Goal: Information Seeking & Learning: Learn about a topic

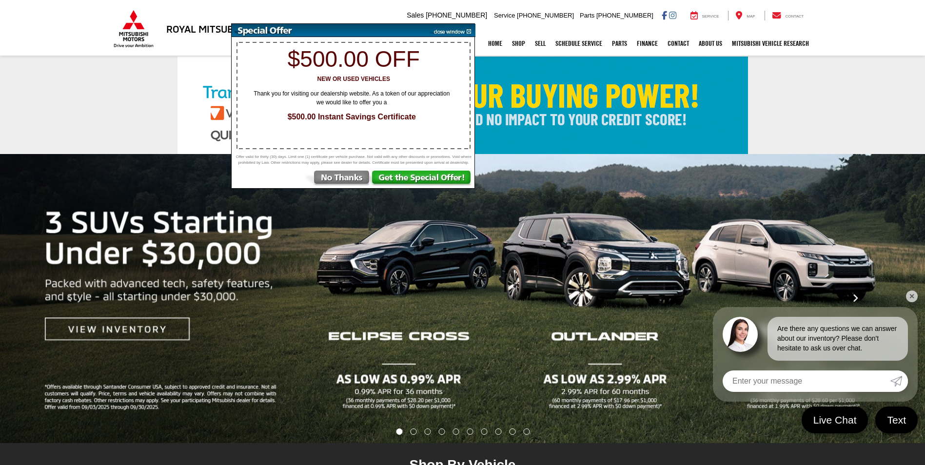
click at [913, 298] on link "✕" at bounding box center [912, 297] width 12 height 12
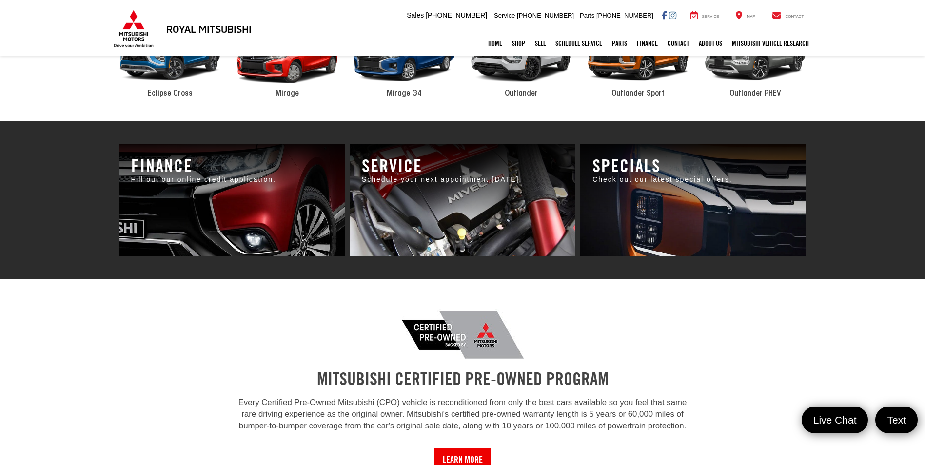
scroll to position [927, 0]
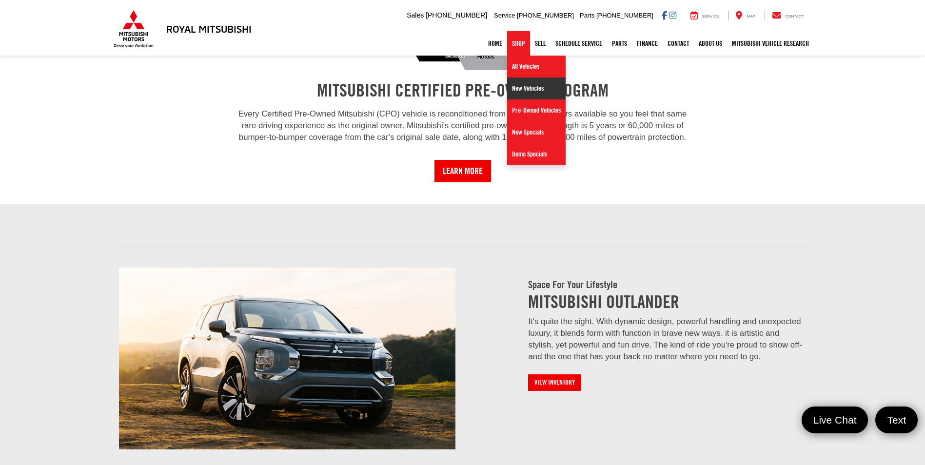
click at [519, 88] on link "New Vehicles" at bounding box center [536, 89] width 59 height 22
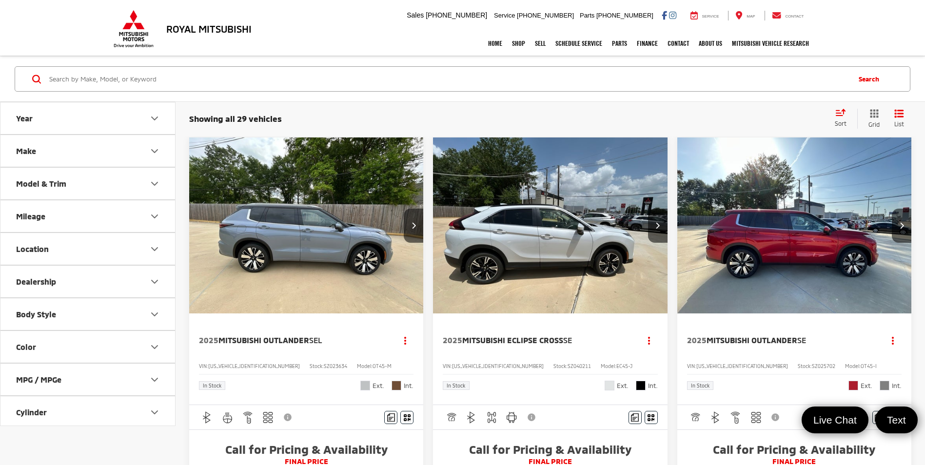
click at [110, 121] on button "Year" at bounding box center [88, 118] width 176 height 32
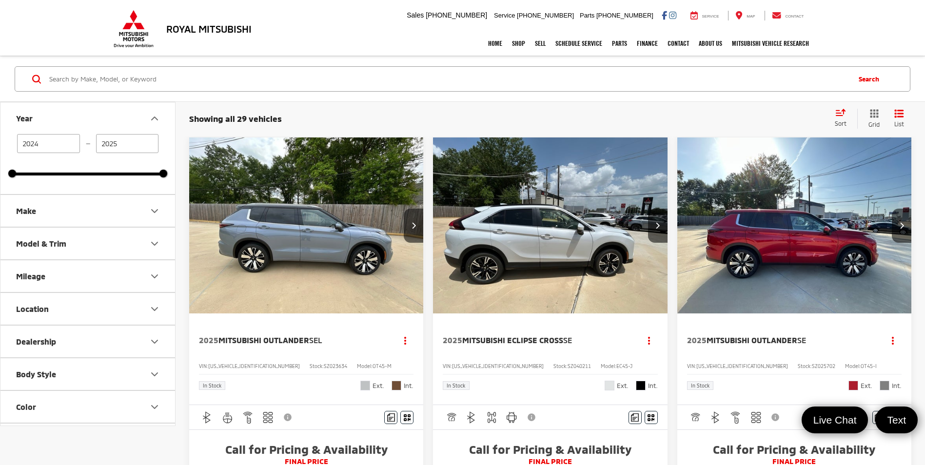
click at [110, 121] on button "Year" at bounding box center [88, 118] width 176 height 32
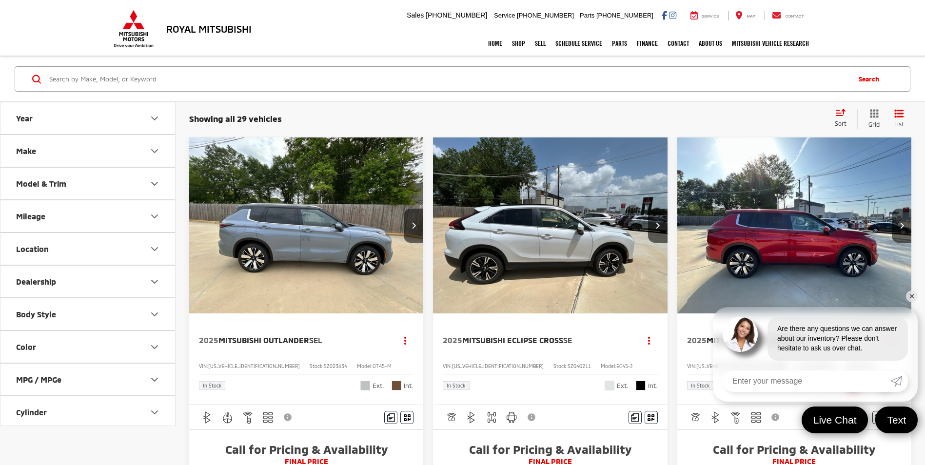
click at [116, 150] on button "Make" at bounding box center [88, 151] width 176 height 32
click at [112, 181] on button "Model & Trim" at bounding box center [88, 184] width 176 height 32
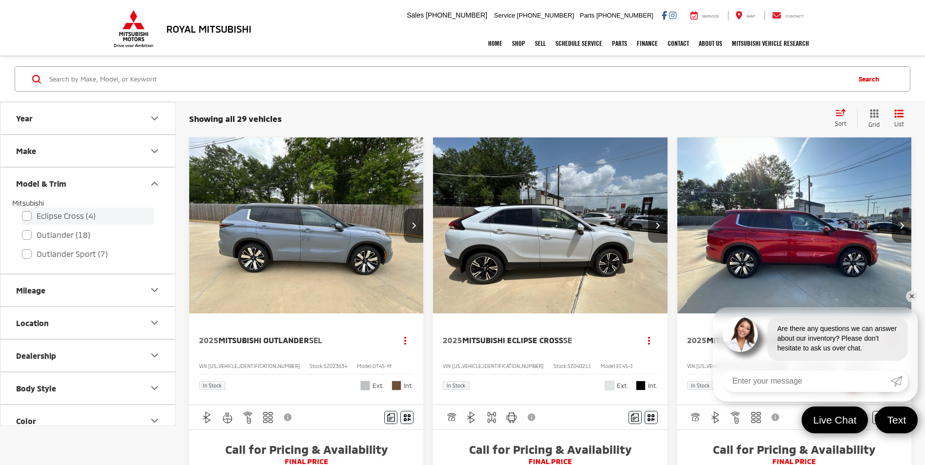
click at [26, 215] on label "Eclipse Cross (4)" at bounding box center [88, 216] width 132 height 17
click at [22, 210] on input "Eclipse Cross (4)" at bounding box center [22, 210] width 0 height 0
checkbox input "true"
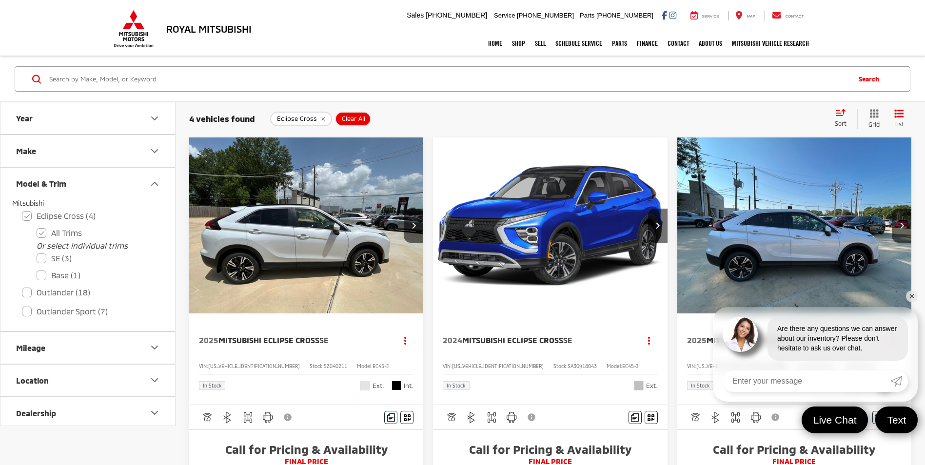
click at [913, 297] on link "✕" at bounding box center [912, 297] width 12 height 12
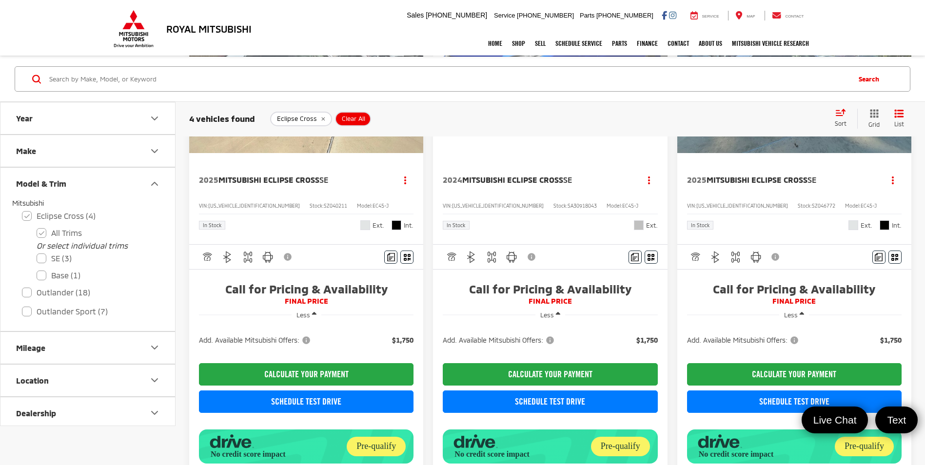
scroll to position [146, 0]
